Goal: Transaction & Acquisition: Purchase product/service

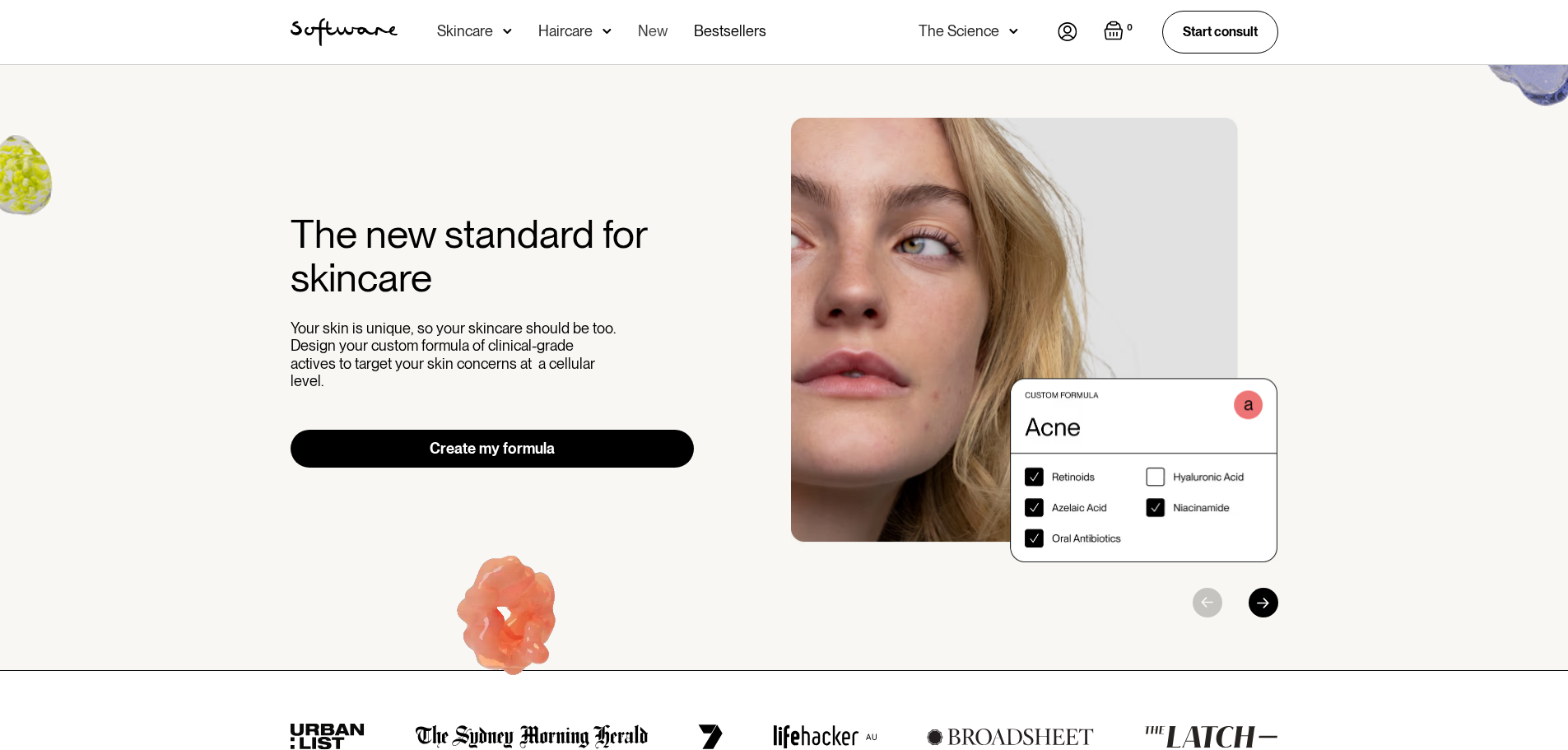
click at [651, 33] on link "New" at bounding box center [652, 32] width 30 height 64
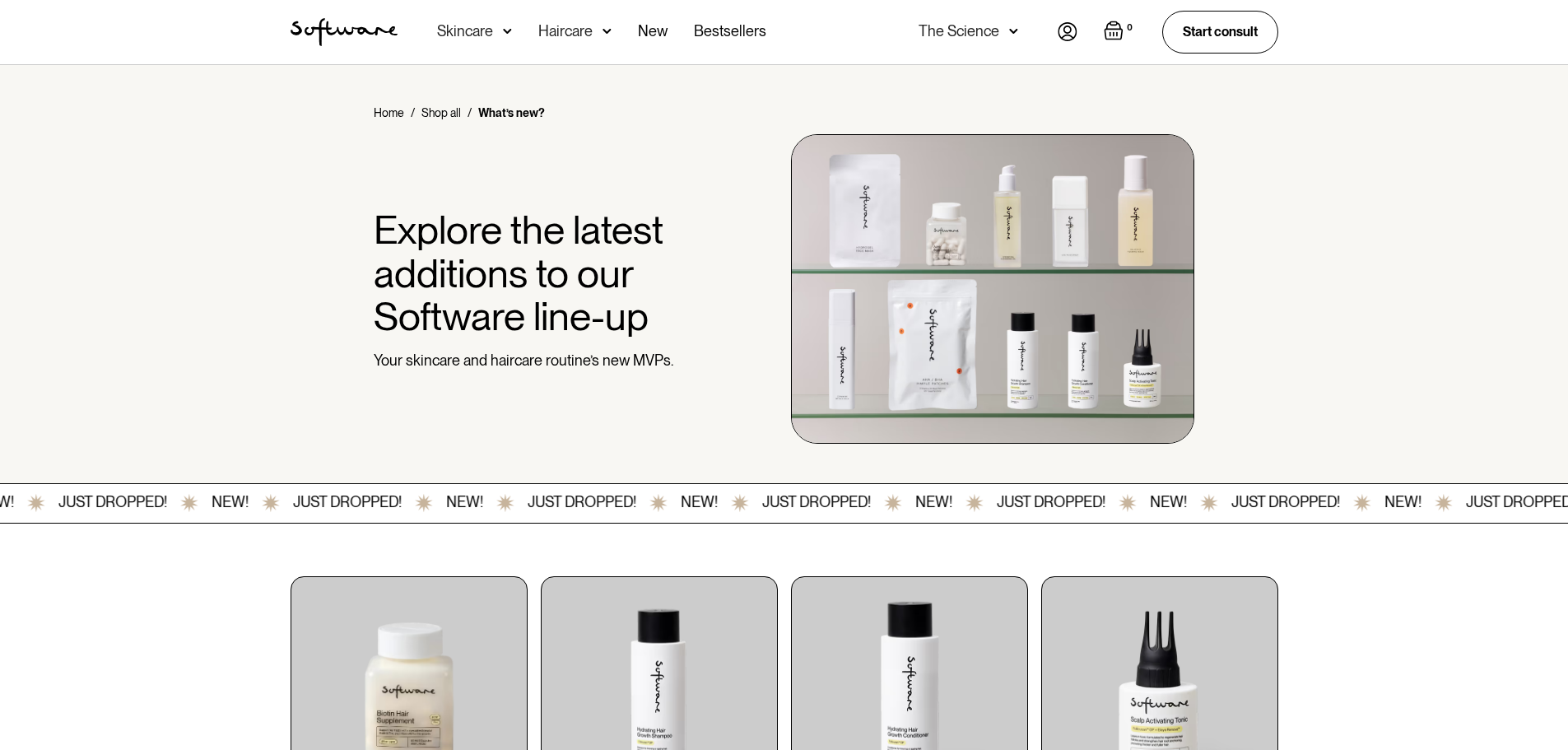
click at [465, 34] on div "Skincare" at bounding box center [464, 31] width 56 height 16
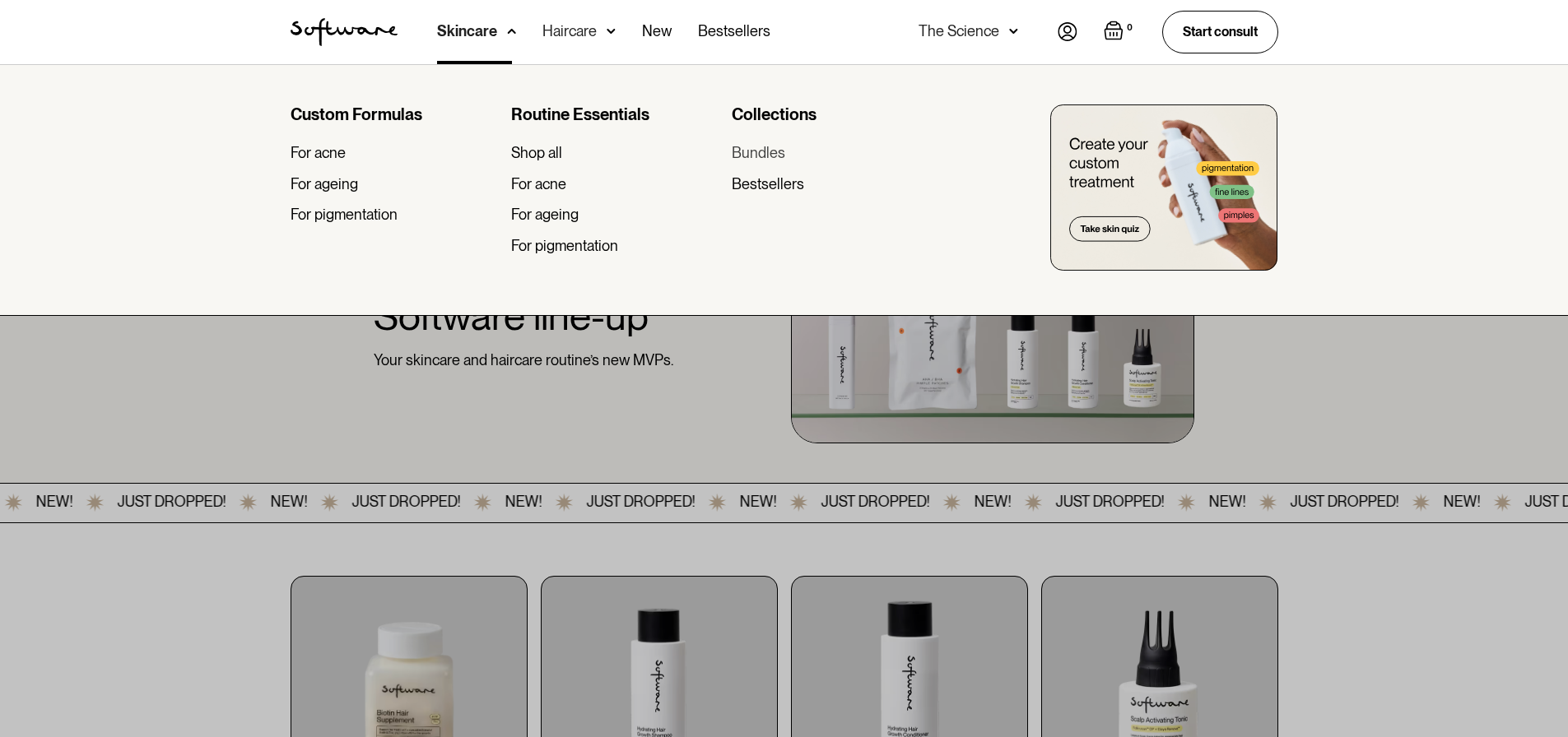
click at [746, 157] on div "Bundles" at bounding box center [759, 153] width 54 height 18
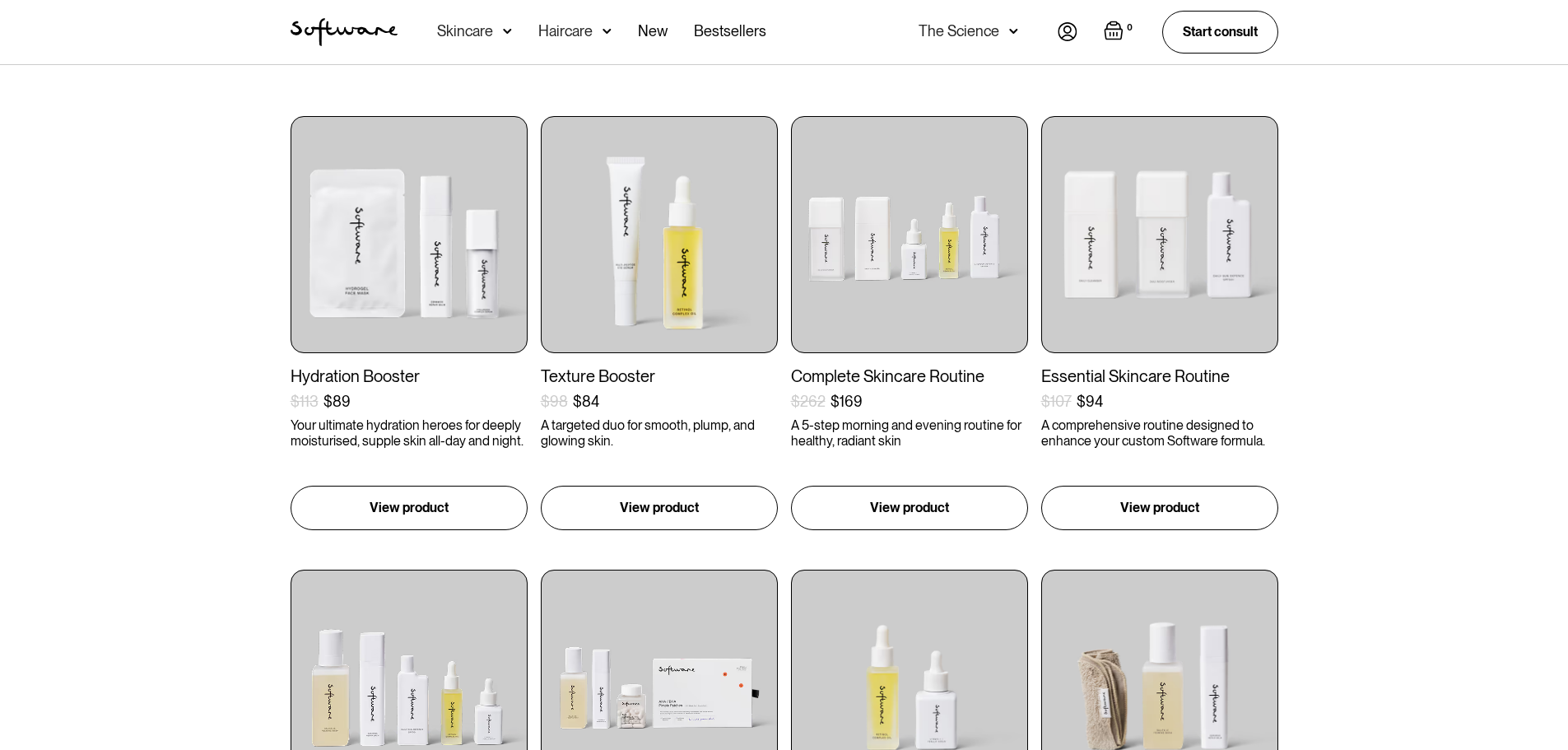
scroll to position [412, 0]
